Goal: Find contact information: Find contact information

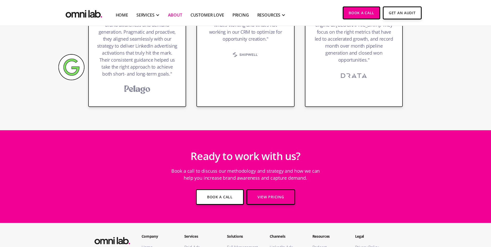
scroll to position [939, 0]
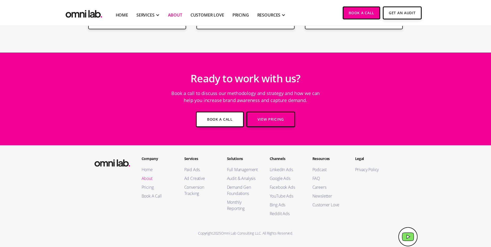
click at [150, 180] on link "About" at bounding box center [157, 178] width 32 height 6
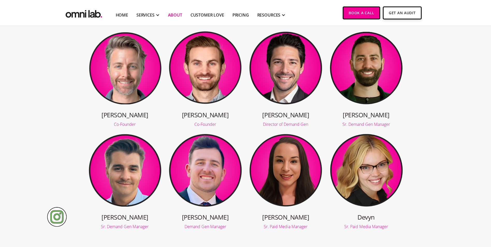
scroll to position [104, 0]
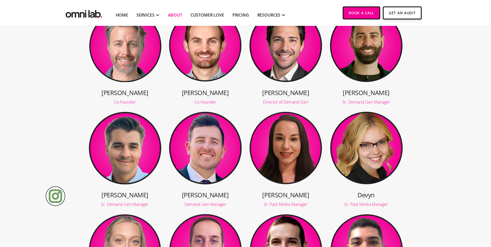
click at [490, 71] on html "Home SERVICES Our Services Paid Ads Build trust, brand awareness, and demand an…" at bounding box center [245, 9] width 491 height 247
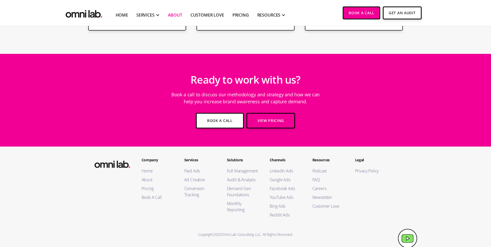
scroll to position [939, 0]
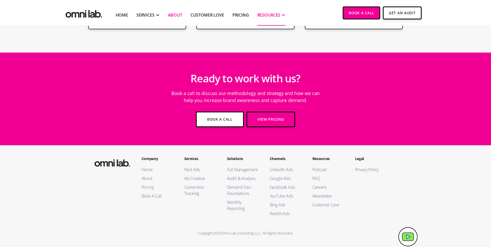
click at [274, 13] on div "RESOURCES" at bounding box center [268, 15] width 23 height 6
click at [117, 16] on link "Home" at bounding box center [122, 15] width 12 height 6
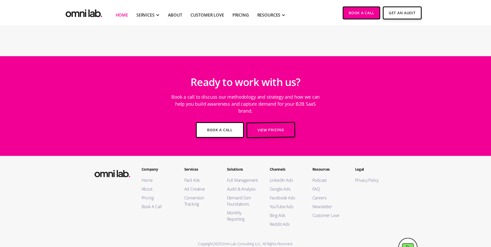
scroll to position [1839, 0]
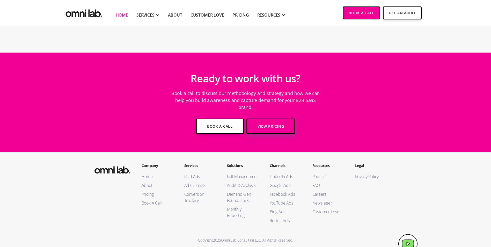
click at [273, 118] on link "View Pricing" at bounding box center [270, 126] width 49 height 16
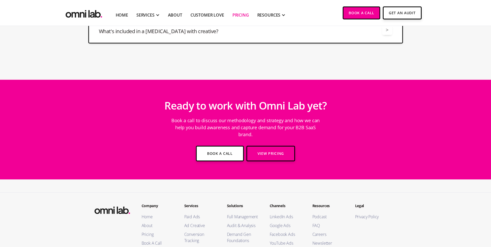
scroll to position [1500, 0]
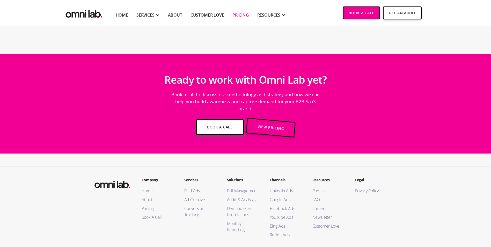
click at [229, 124] on link "Book a Call" at bounding box center [220, 127] width 48 height 16
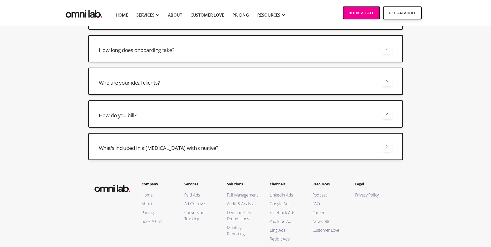
scroll to position [1552, 0]
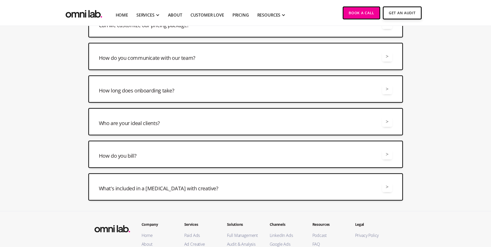
click at [164, 54] on h3 "How do you communicate with our team?" at bounding box center [147, 57] width 96 height 7
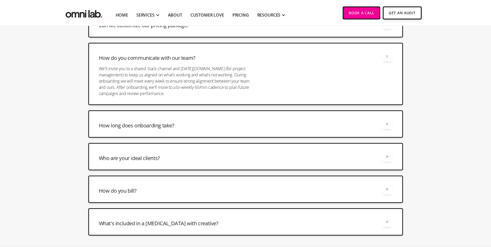
click at [164, 54] on h3 "How do you communicate with our team?" at bounding box center [147, 57] width 96 height 7
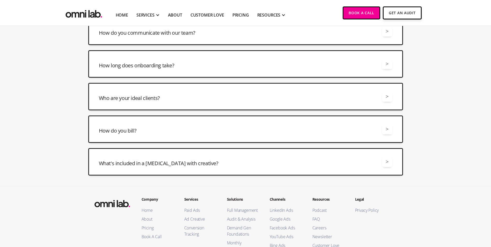
scroll to position [1608, 0]
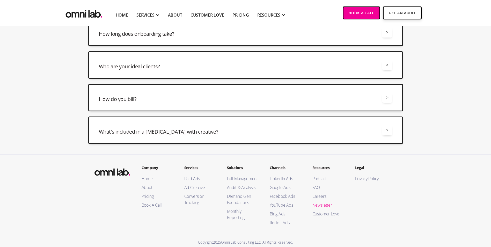
click at [320, 202] on link "Newsletter" at bounding box center [328, 205] width 32 height 6
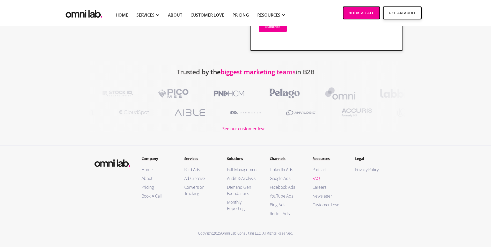
click at [318, 180] on link "FAQ" at bounding box center [328, 178] width 32 height 6
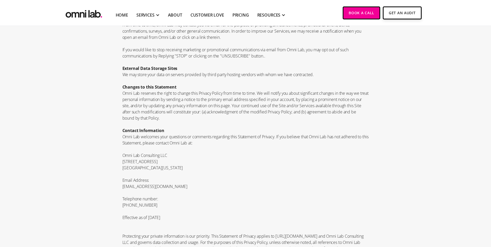
scroll to position [957, 0]
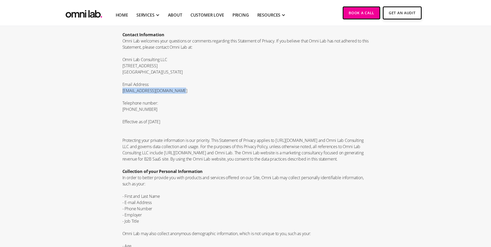
drag, startPoint x: 122, startPoint y: 97, endPoint x: 178, endPoint y: 98, distance: 56.4
click at [178, 94] on p "[EMAIL_ADDRESS][DOMAIN_NAME]" at bounding box center [245, 90] width 246 height 6
copy p "[EMAIL_ADDRESS][DOMAIN_NAME]"
